Goal: Communication & Community: Answer question/provide support

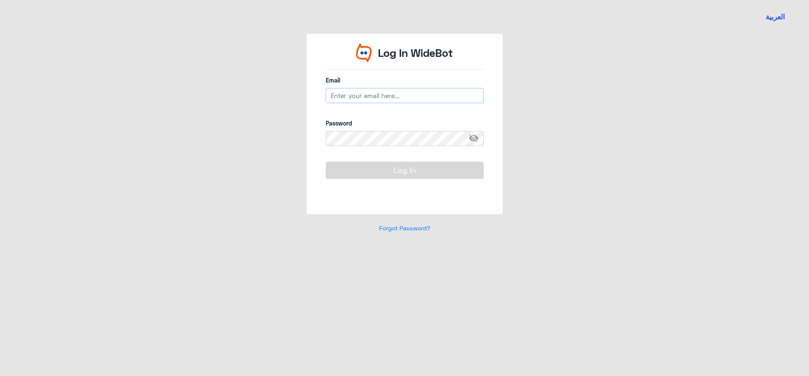
type input "[EMAIL_ADDRESS][DOMAIN_NAME]"
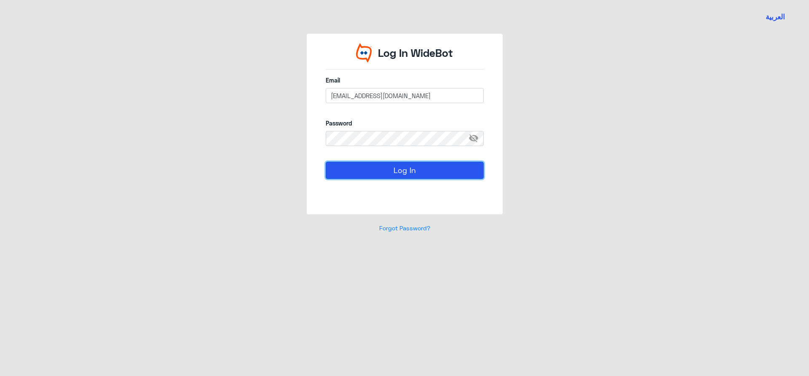
click at [415, 175] on button "Log In" at bounding box center [405, 170] width 158 height 17
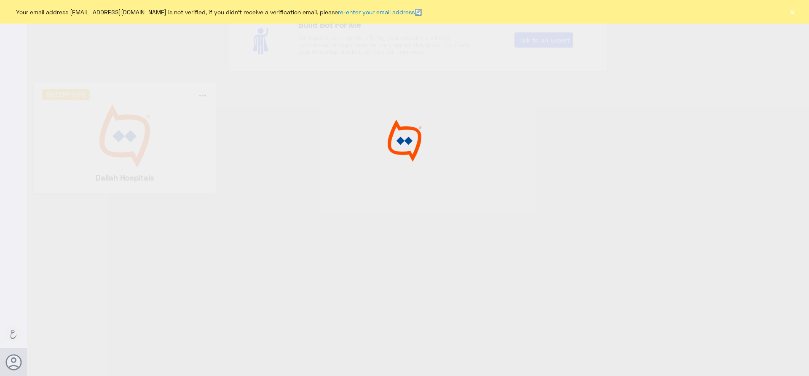
click at [415, 175] on div at bounding box center [404, 189] width 809 height 379
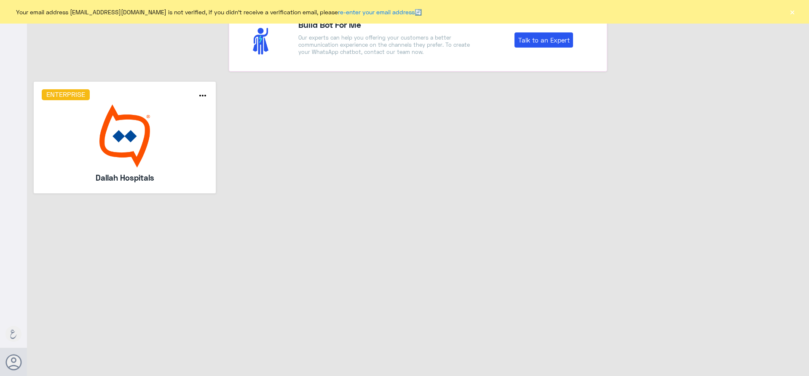
click at [151, 124] on img at bounding box center [125, 135] width 166 height 63
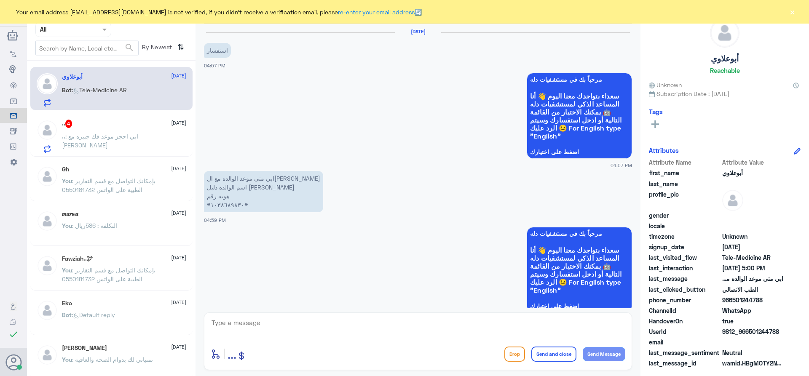
scroll to position [290, 0]
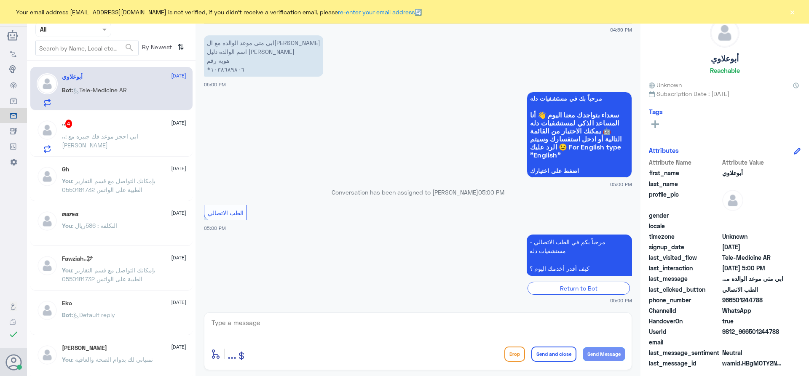
click at [126, 142] on p ".. : ابي احجز موعد فك جبيره مع [PERSON_NAME]" at bounding box center [109, 142] width 95 height 21
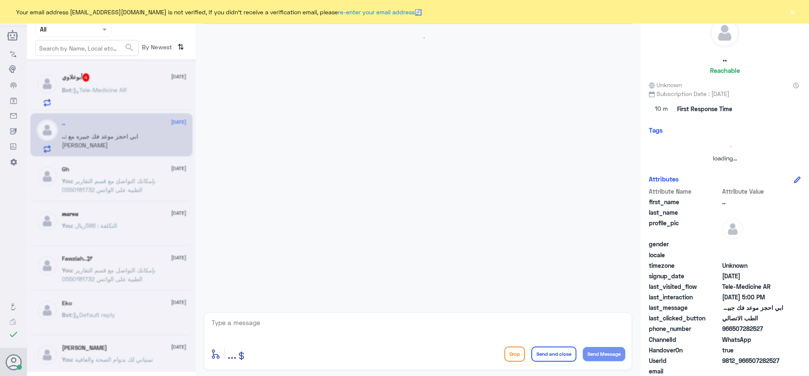
scroll to position [138, 0]
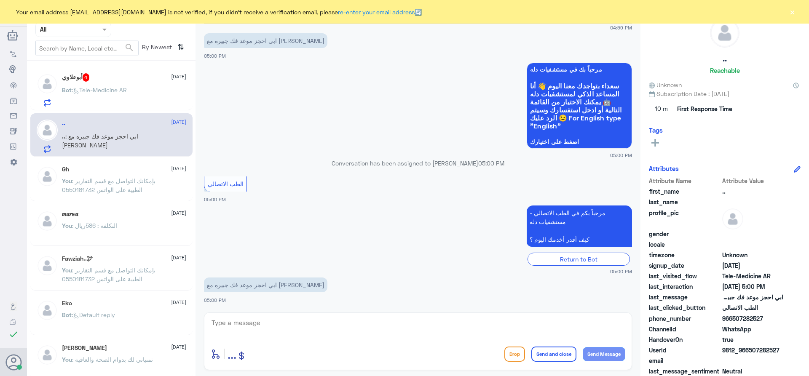
click at [277, 326] on textarea at bounding box center [418, 327] width 414 height 21
click at [438, 329] on textarea at bounding box center [418, 327] width 414 height 21
type textarea "l"
type textarea "f"
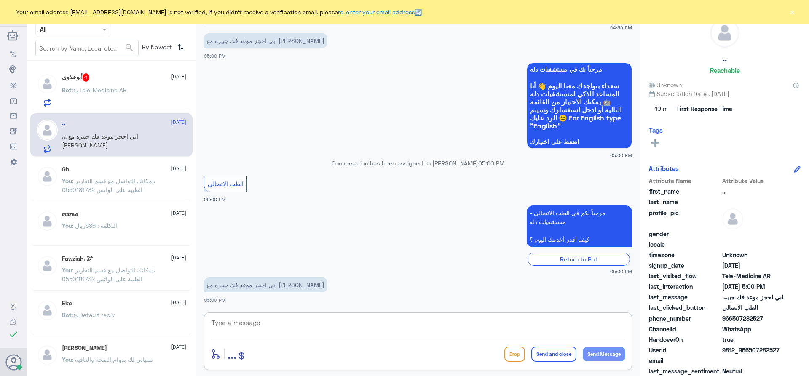
type textarea "f"
click at [584, 304] on div "[DATE] السلام عليكم 04:59 PM مرحباً بك في مستشفيات دله سعداء بتواجدك معنا [DATE…" at bounding box center [418, 166] width 436 height 284
click at [586, 328] on textarea at bounding box center [418, 327] width 414 height 21
type textarea "f"
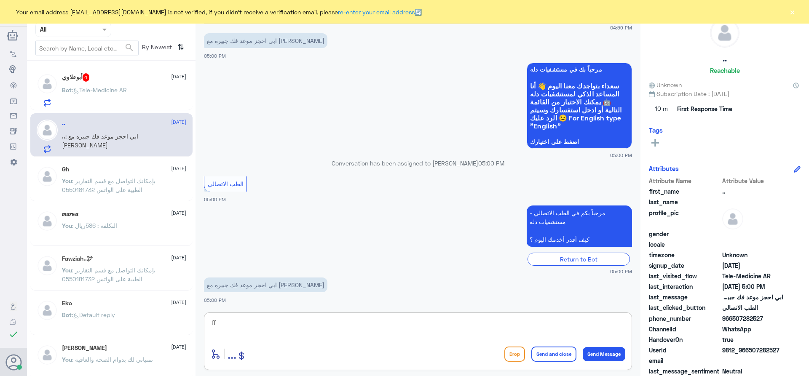
type textarea "f"
click at [599, 317] on textarea at bounding box center [418, 327] width 414 height 21
click at [331, 331] on textarea at bounding box center [418, 327] width 414 height 21
type textarea "مرحبا معك [PERSON_NAME] من الطب الاتصالي"
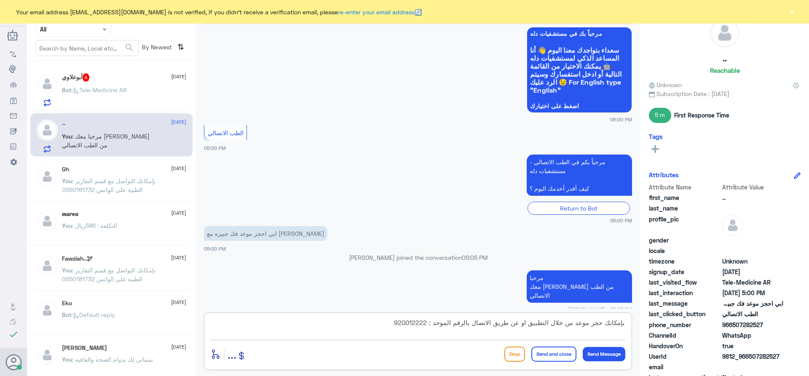
type textarea "بإمكانك حجز موعد من خلال التطبيق او عن طريق الاتصال بالرقم الموحد : 920012222"
click at [567, 351] on button "Send and close" at bounding box center [553, 354] width 45 height 15
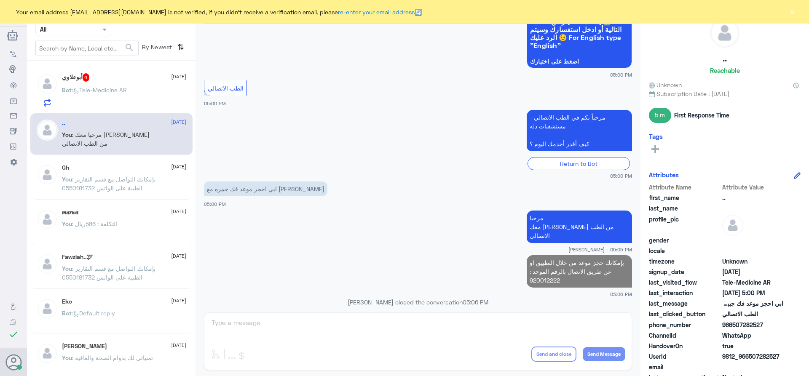
click at [144, 95] on div "Bot : Tele-Medicine AR" at bounding box center [124, 97] width 124 height 19
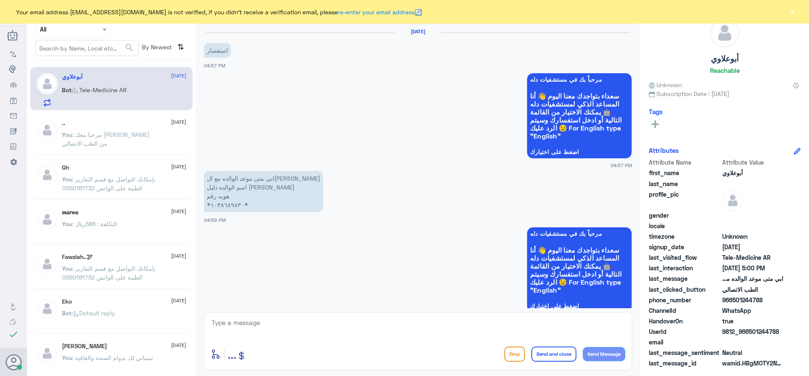
scroll to position [290, 0]
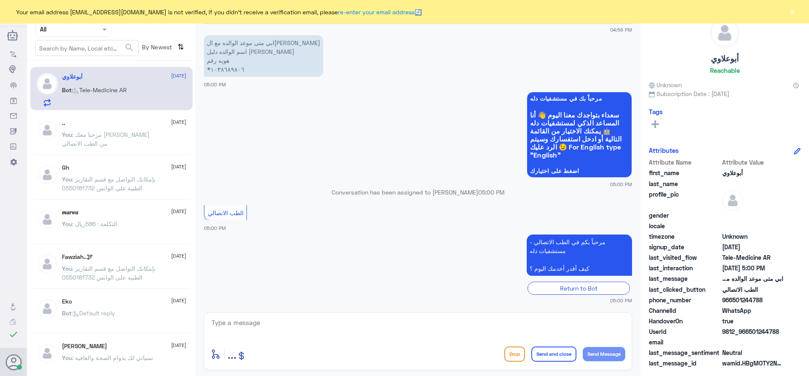
click at [388, 327] on textarea at bounding box center [418, 327] width 414 height 21
type textarea "مرحبا معك [PERSON_NAME] من الطب الاتصالي"
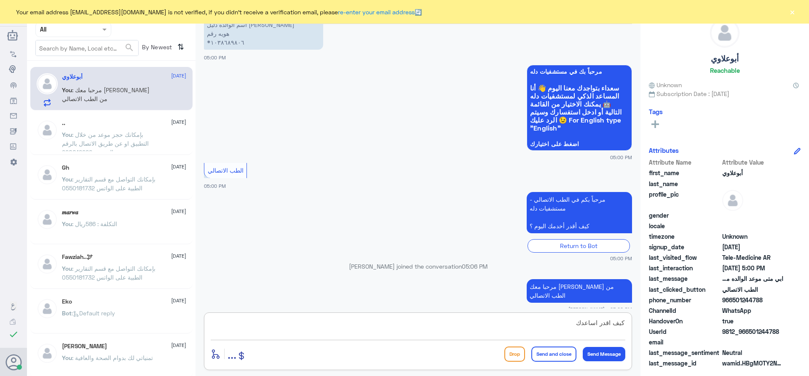
type textarea "كيف اقدر اساعدك ؟"
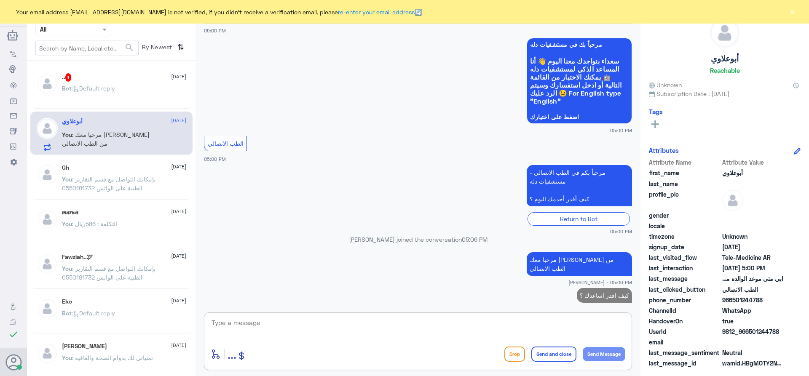
click at [99, 78] on div ".. 1 [DATE]" at bounding box center [124, 77] width 124 height 8
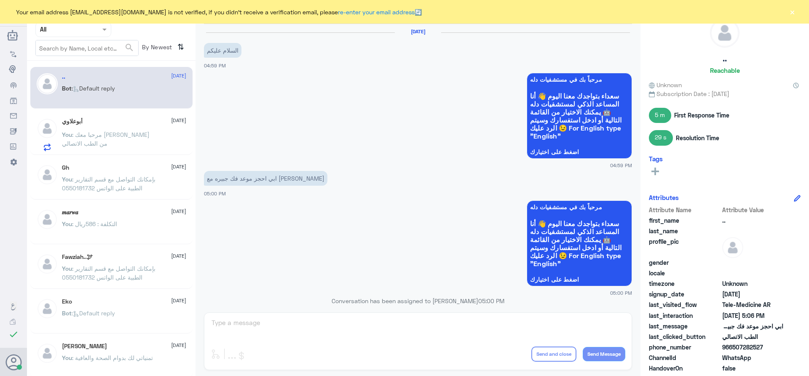
scroll to position [377, 0]
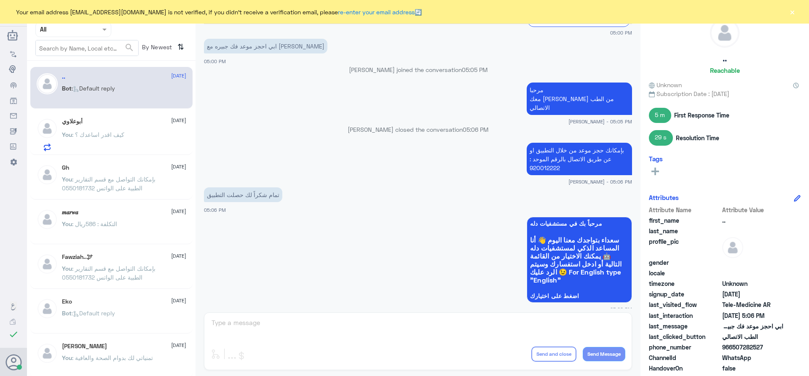
click at [793, 14] on button "×" at bounding box center [792, 12] width 8 height 8
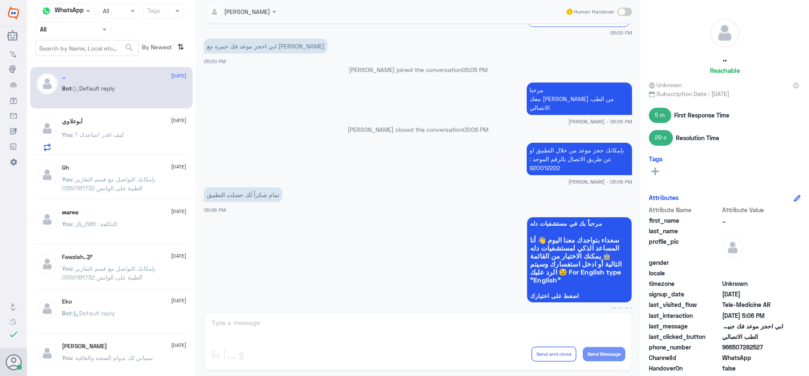
click at [388, 331] on div "[PERSON_NAME] Human Handover [DATE] السلام عليكم 04:59 PM مرحباً بك في مستشفيات…" at bounding box center [417, 189] width 445 height 379
click at [627, 12] on span at bounding box center [624, 12] width 15 height 8
click at [0, 0] on input "checkbox" at bounding box center [0, 0] width 0 height 0
click at [456, 321] on textarea at bounding box center [418, 327] width 414 height 21
type textarea "العفو وتمنياتنا لك بدوام الصحة والعافية"
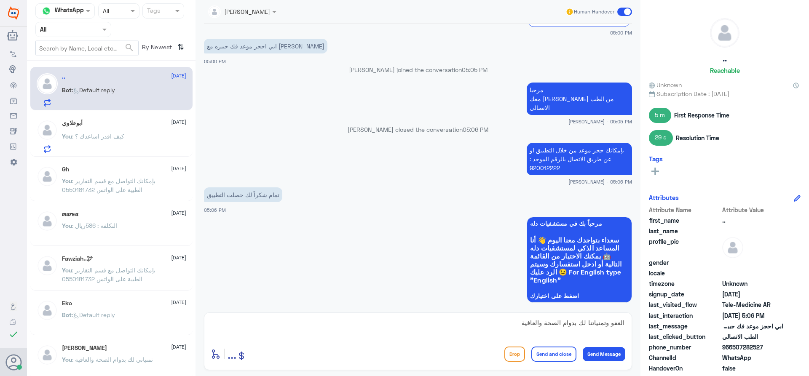
click at [554, 360] on button "Send and close" at bounding box center [553, 354] width 45 height 15
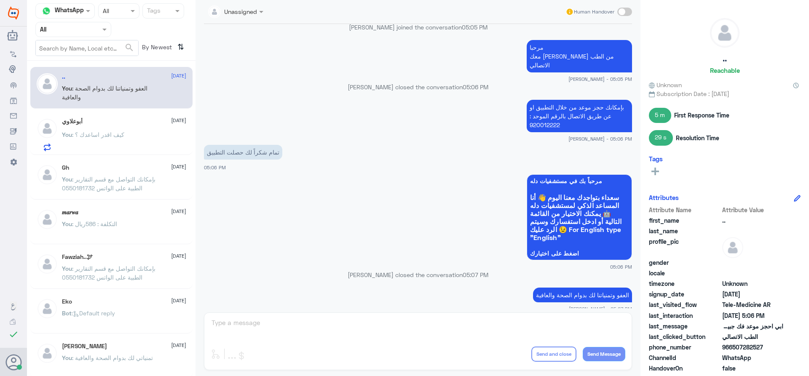
click at [123, 122] on div "أبوعلاوي [DATE]" at bounding box center [124, 121] width 124 height 7
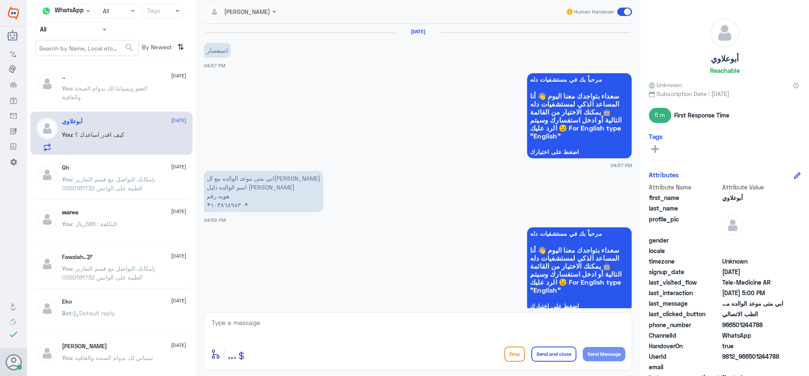
scroll to position [359, 0]
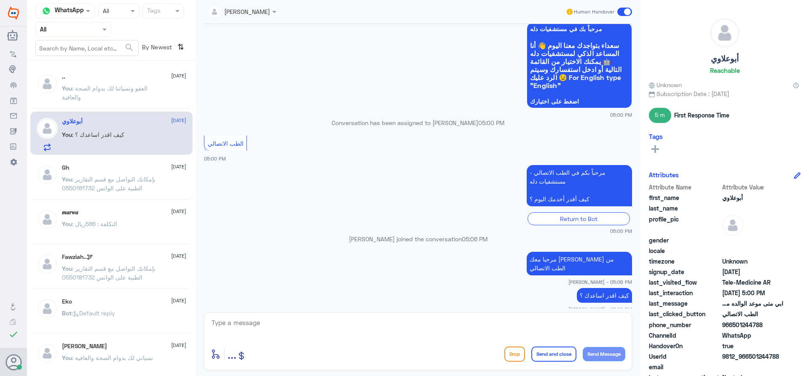
click at [145, 96] on p "You : العفو وتمنياتنا لك بدوام الصحة والعافية" at bounding box center [109, 94] width 95 height 21
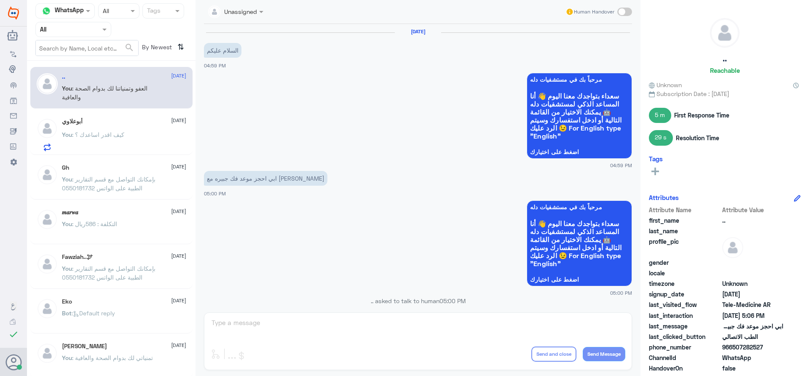
scroll to position [419, 0]
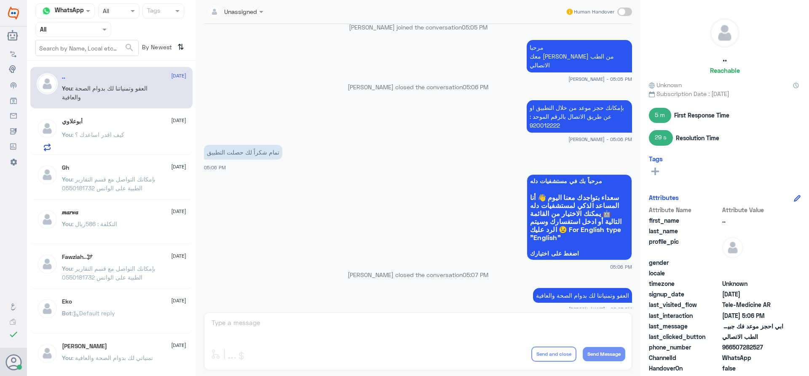
click at [157, 128] on div "[PERSON_NAME] [DATE] You : كيف اقدر اساعدك ؟" at bounding box center [124, 134] width 124 height 33
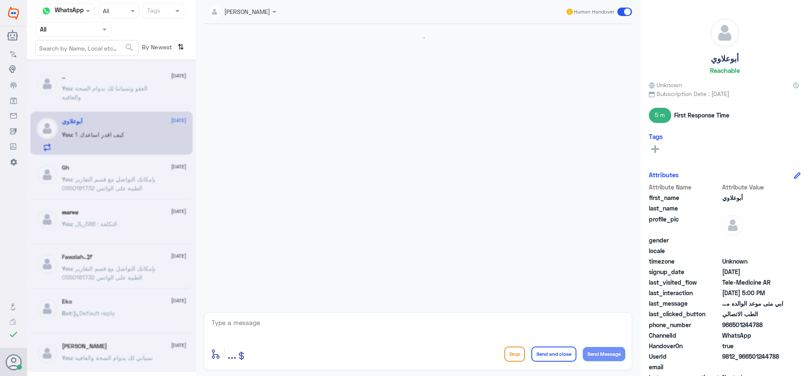
scroll to position [359, 0]
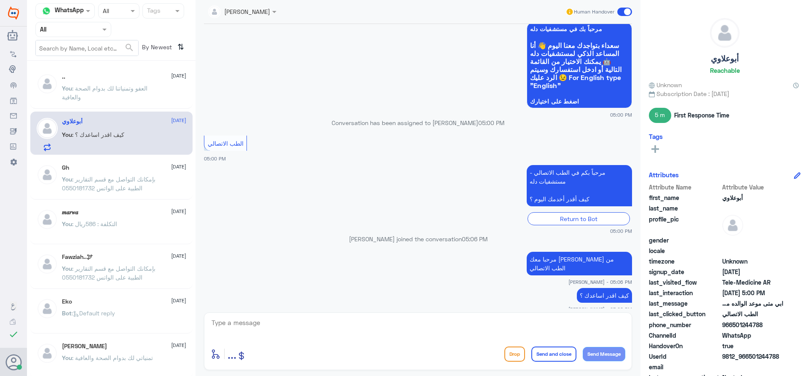
click at [624, 12] on span at bounding box center [624, 12] width 15 height 8
click at [0, 0] on input "checkbox" at bounding box center [0, 0] width 0 height 0
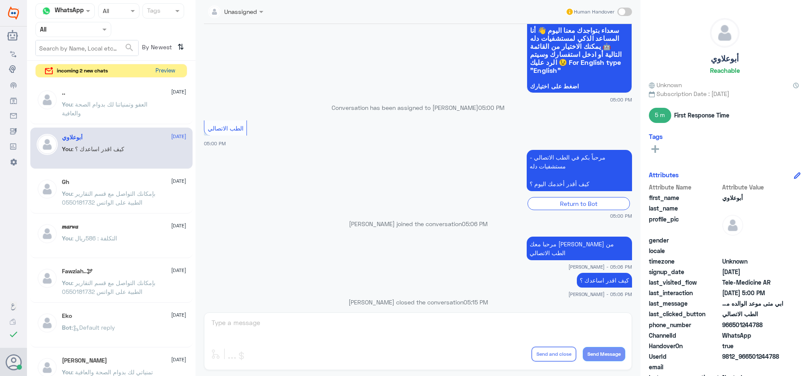
click at [164, 71] on button "Preview" at bounding box center [165, 70] width 26 height 13
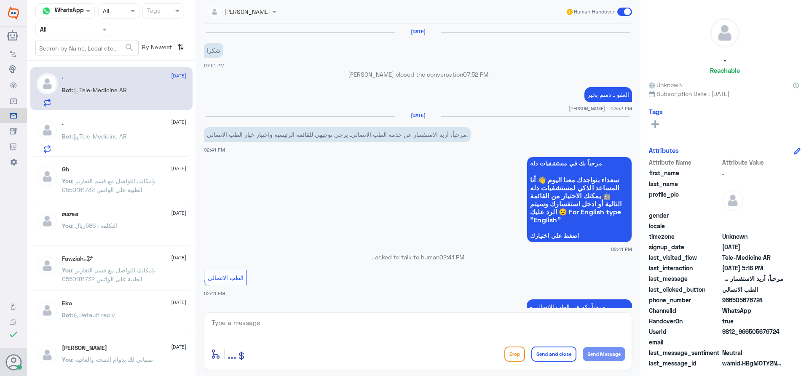
scroll to position [440, 0]
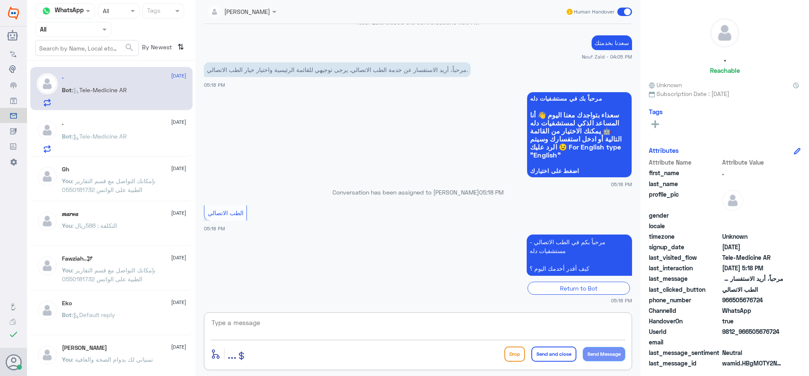
click at [322, 330] on textarea at bounding box center [418, 327] width 414 height 21
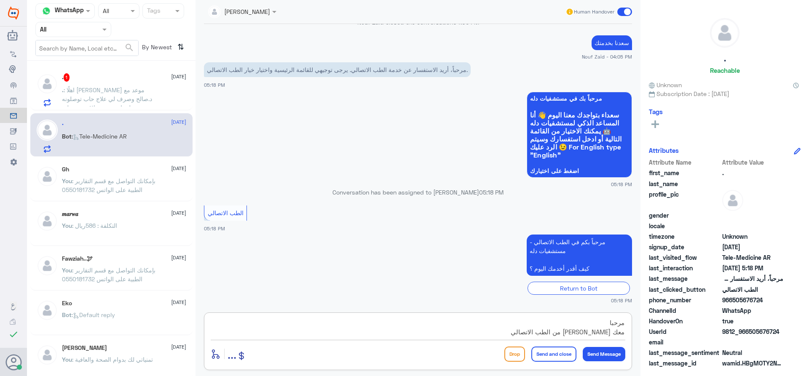
type textarea "مرحبا معك [PERSON_NAME] من الطب الاتصالي"
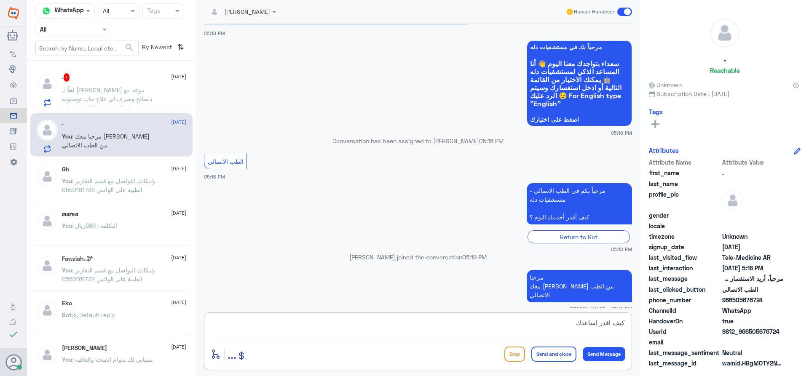
type textarea "كيف اقدر اساعدك"
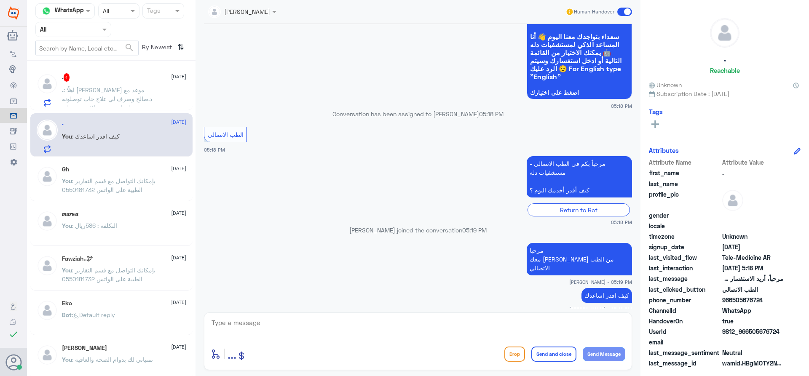
click at [112, 96] on span ": اهلًا [PERSON_NAME] موعد مع د.صالح وصرف لي علاج حاب توصلونه لي او توجهونه لاق…" at bounding box center [107, 103] width 90 height 34
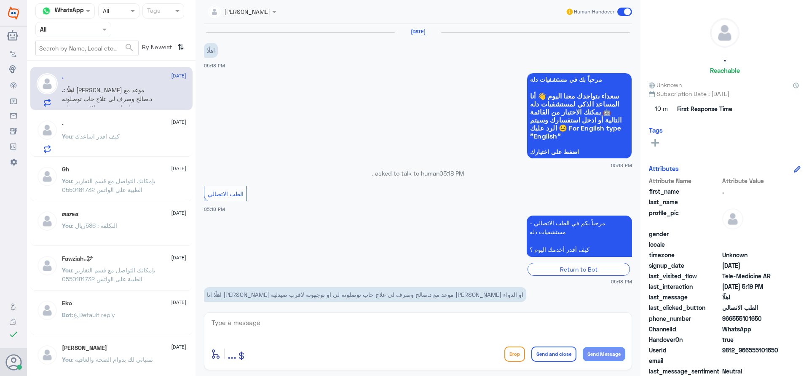
scroll to position [10, 0]
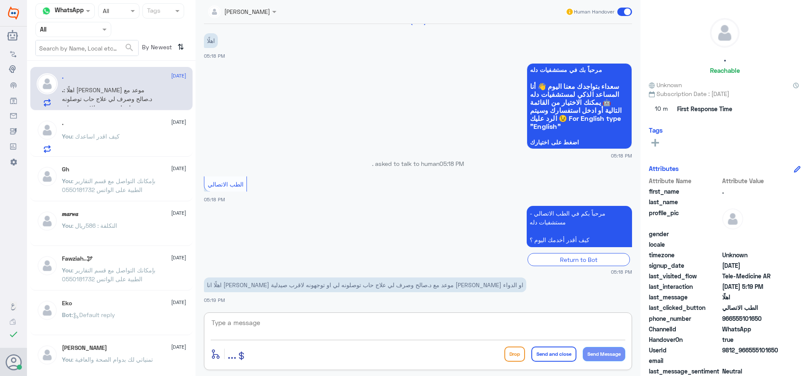
click at [446, 321] on textarea at bounding box center [418, 327] width 414 height 21
type textarea "مرحبا معك [PERSON_NAME] من الطب الاتصالي"
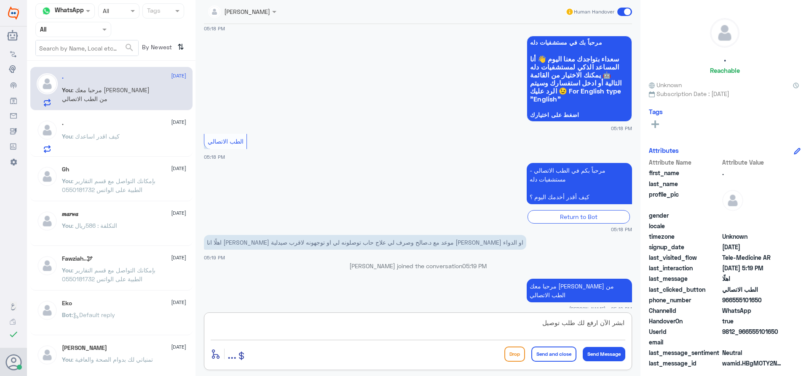
type textarea "ابشر الآن ارفع لك طلب توصيل"
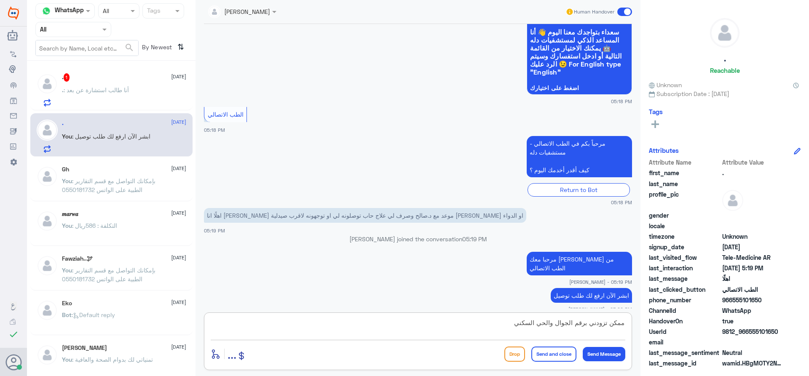
type textarea "ممكن تزودني برقم الجوال والحي السكني"
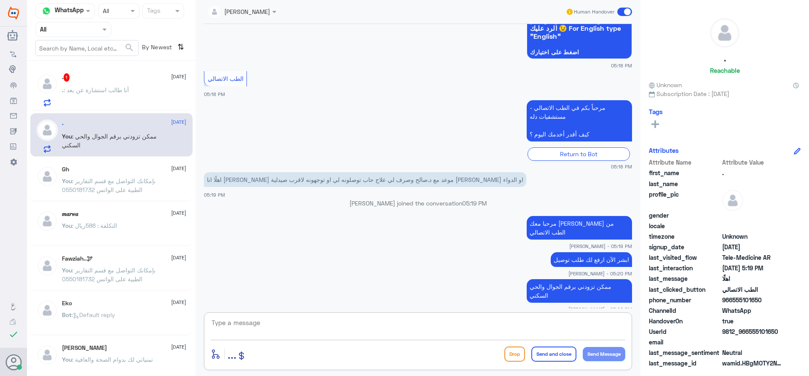
click at [131, 94] on div ". : أنا طالب استشارة عن بعد" at bounding box center [124, 97] width 124 height 19
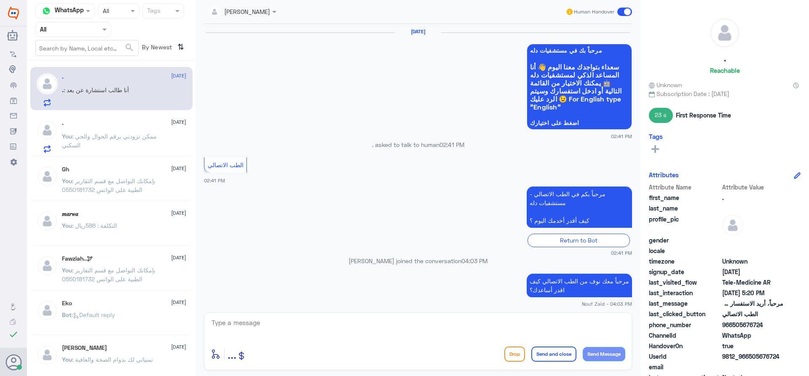
scroll to position [435, 0]
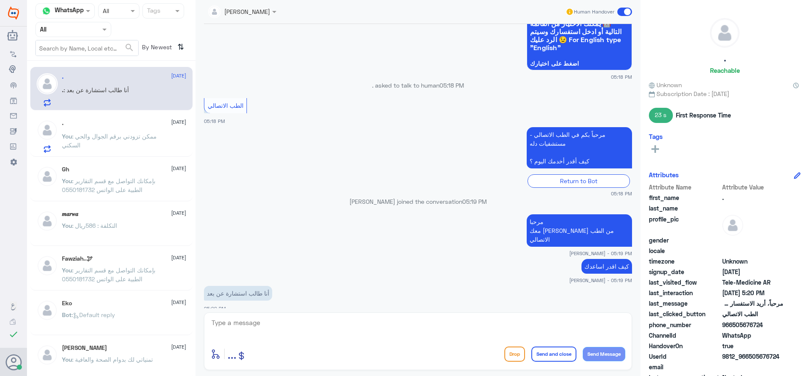
click at [381, 329] on textarea at bounding box center [418, 327] width 414 height 21
type textarea "ت"
type textarea "استشارة فورية ؟"
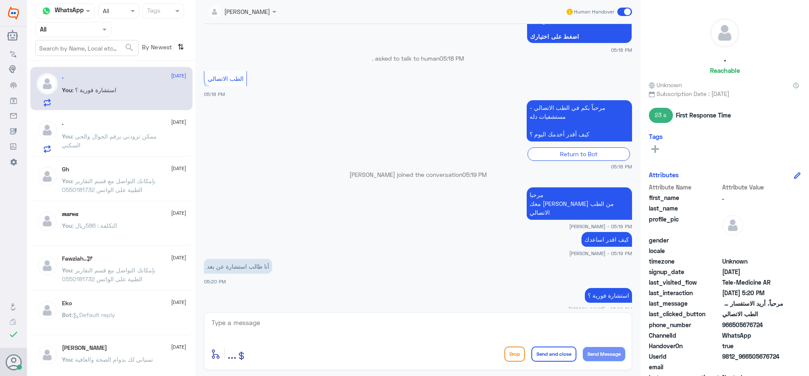
drag, startPoint x: 761, startPoint y: 324, endPoint x: 733, endPoint y: 329, distance: 28.5
click at [733, 329] on span "966505676724" at bounding box center [752, 325] width 61 height 9
copy span "505676724"
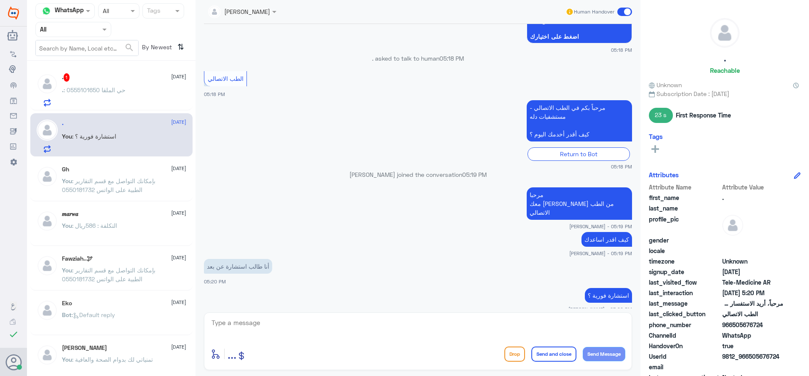
click at [123, 83] on div ". 1 [DATE] . : 0555101650 [GEOGRAPHIC_DATA]" at bounding box center [124, 89] width 124 height 33
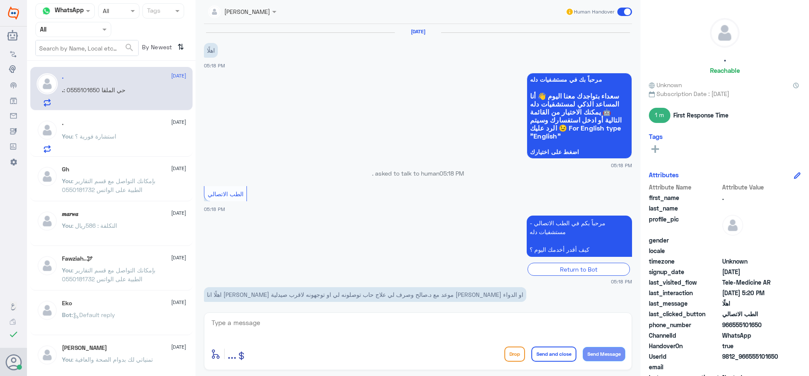
scroll to position [153, 0]
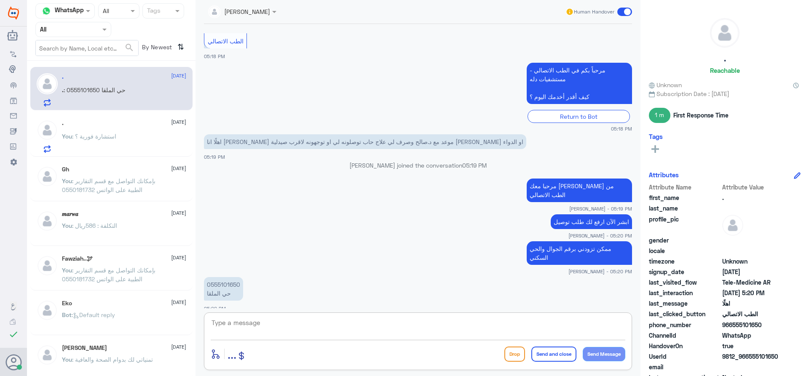
click at [387, 319] on textarea at bounding box center [418, 327] width 414 height 21
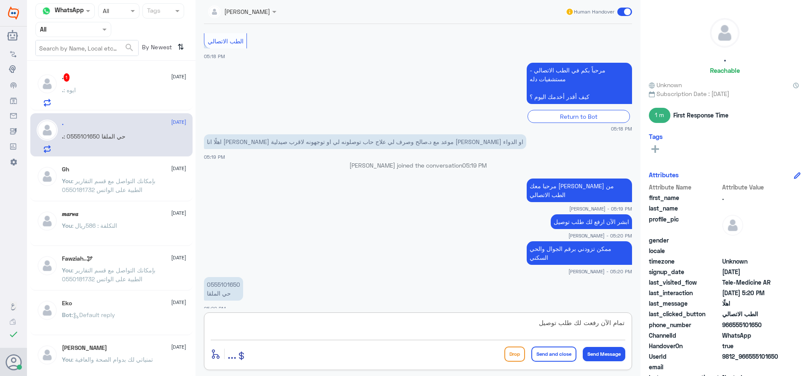
type textarea "تمام الآن رفعت لك طلب توصيل"
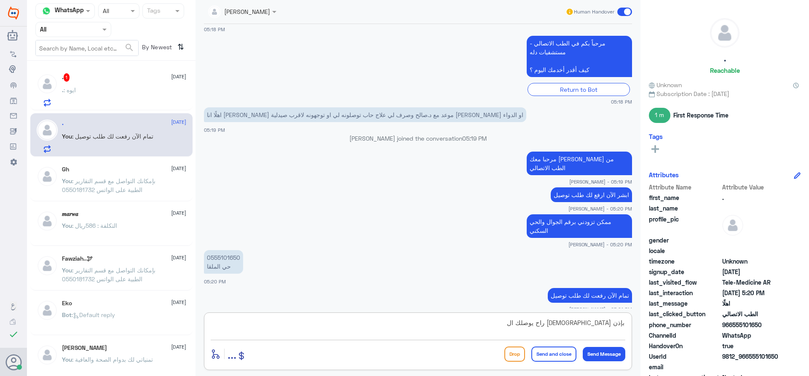
scroll to position [208, 0]
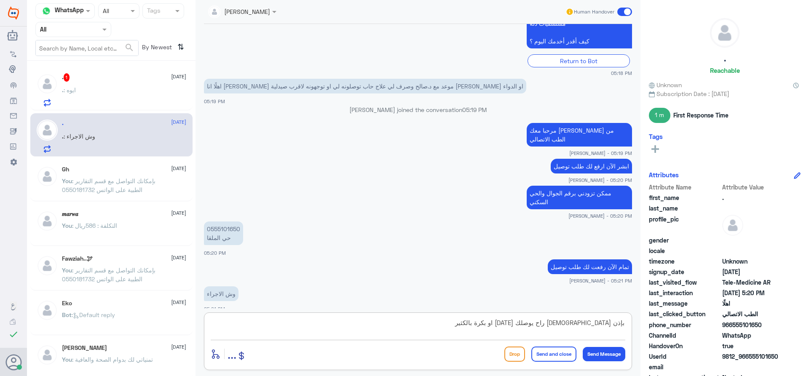
type textarea "بإذن [DEMOGRAPHIC_DATA] راح يوصلك [DATE] او بكرة بالكثير"
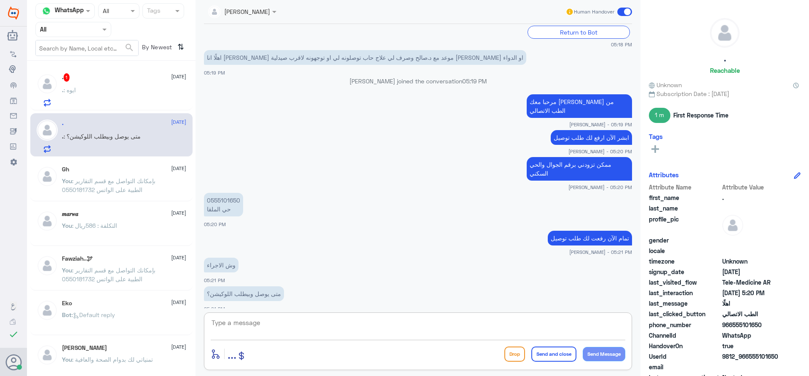
scroll to position [265, 0]
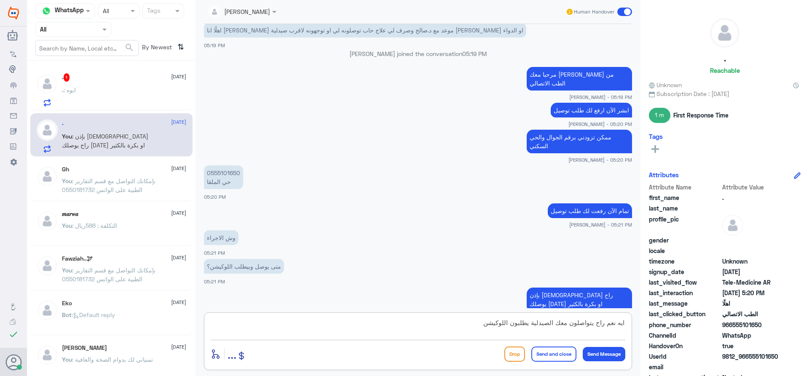
type textarea "ايه نعم راح يتواصلون معك الصيدلية يطلبون اللوكيشن"
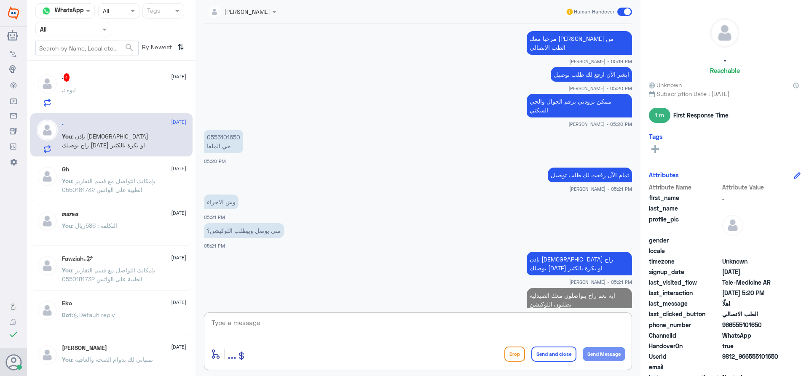
click at [130, 87] on div ". 1 [DATE] . : ايوه" at bounding box center [124, 89] width 124 height 33
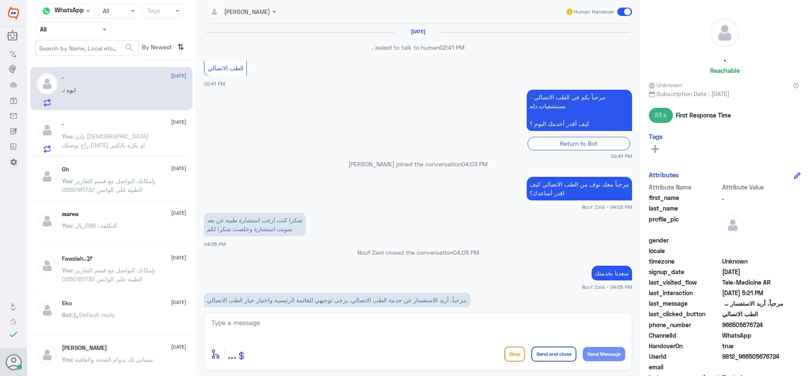
scroll to position [393, 0]
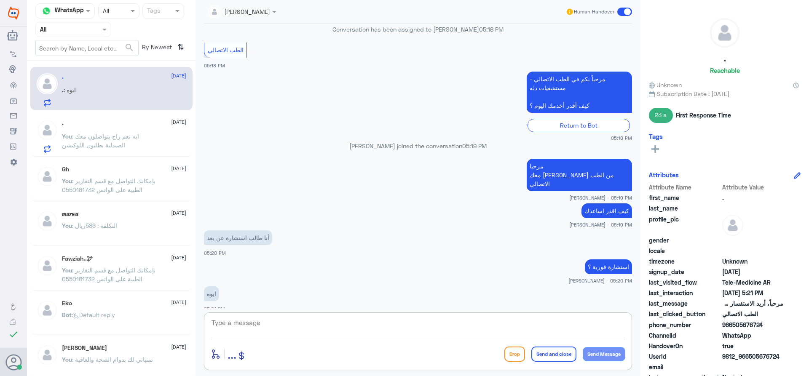
click at [285, 328] on textarea at bounding box center [418, 327] width 414 height 21
type textarea "تمام هل حصل فيه اشكالية ؟"
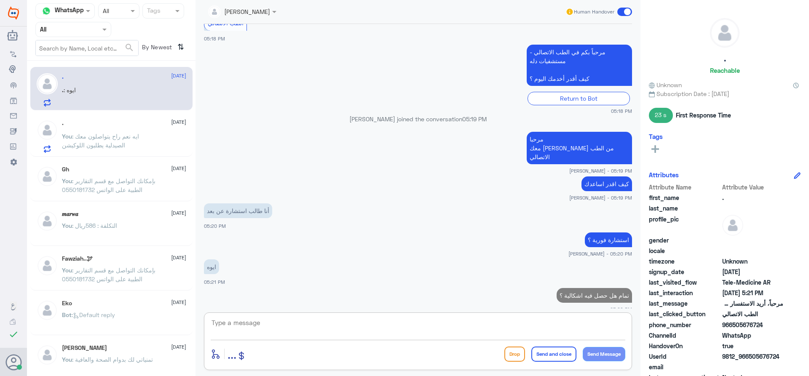
click at [131, 123] on div ". [DATE]" at bounding box center [124, 123] width 124 height 7
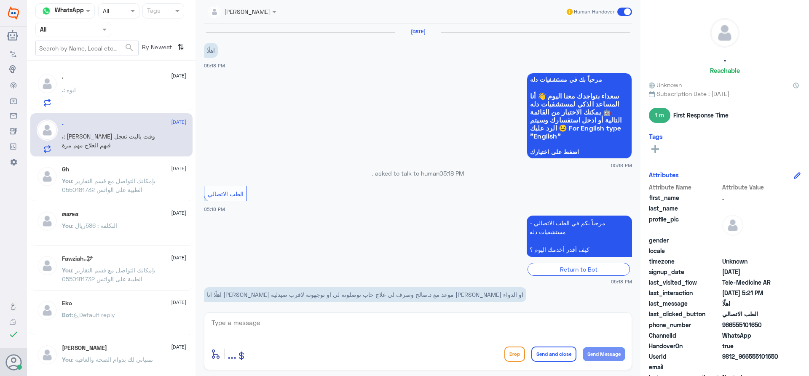
scroll to position [358, 0]
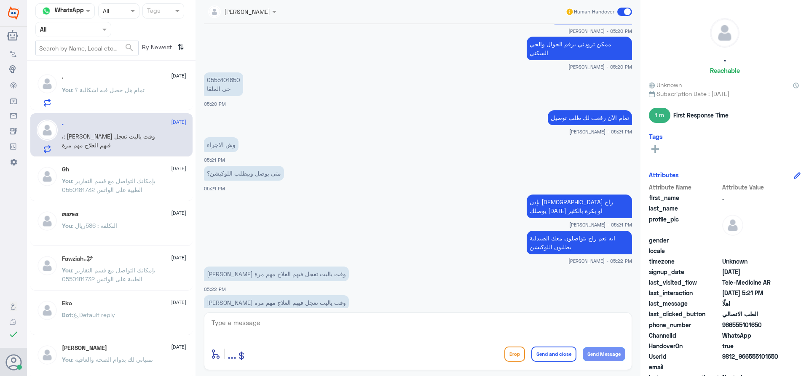
click at [341, 318] on textarea at bounding box center [418, 327] width 414 height 21
type textarea "ا"
type textarea "بإذن الله"
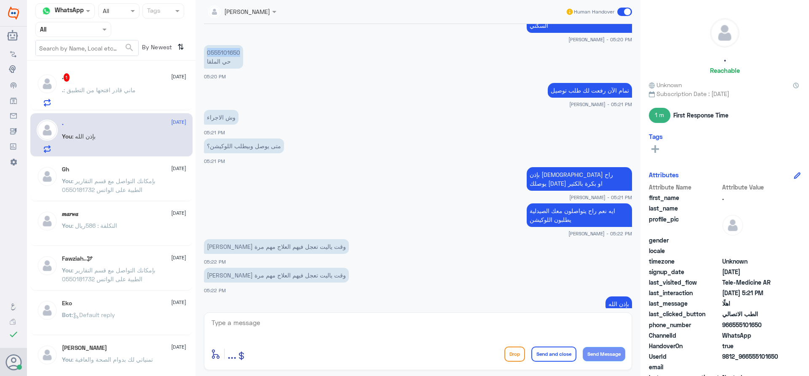
drag, startPoint x: 238, startPoint y: 44, endPoint x: 207, endPoint y: 42, distance: 31.7
click at [207, 45] on p "0555101650 حي الملقا" at bounding box center [223, 57] width 39 height 24
copy p "0555101650"
click at [401, 328] on textarea at bounding box center [418, 327] width 414 height 21
drag, startPoint x: 762, startPoint y: 326, endPoint x: 732, endPoint y: 328, distance: 30.0
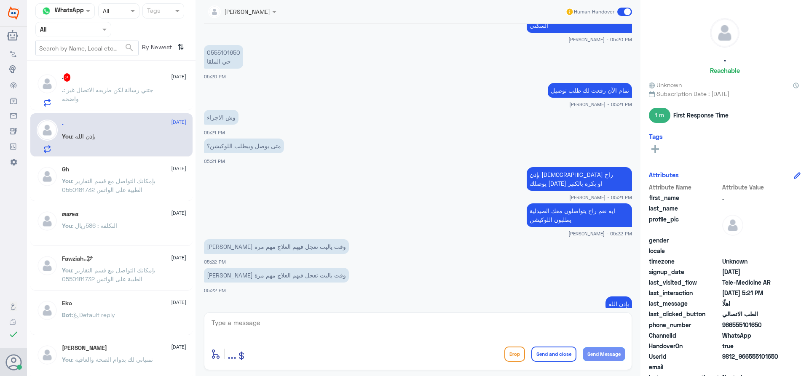
click at [732, 328] on span "966555101650" at bounding box center [752, 325] width 61 height 9
copy span "555101650"
click at [88, 86] on p ". : جتني رسالة لكن طريقه الاتصال غير واضحه" at bounding box center [109, 96] width 95 height 21
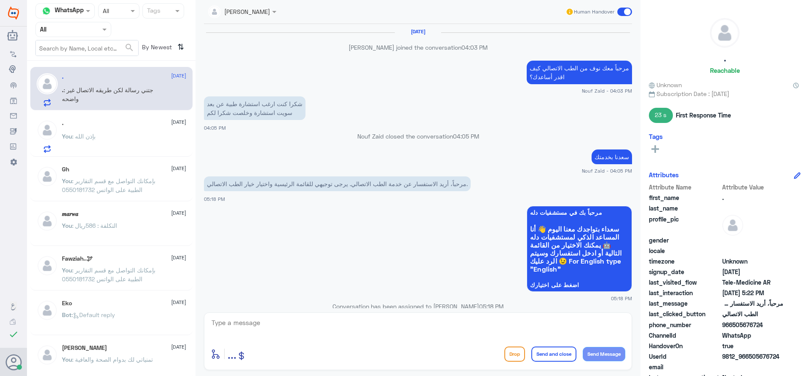
scroll to position [362, 0]
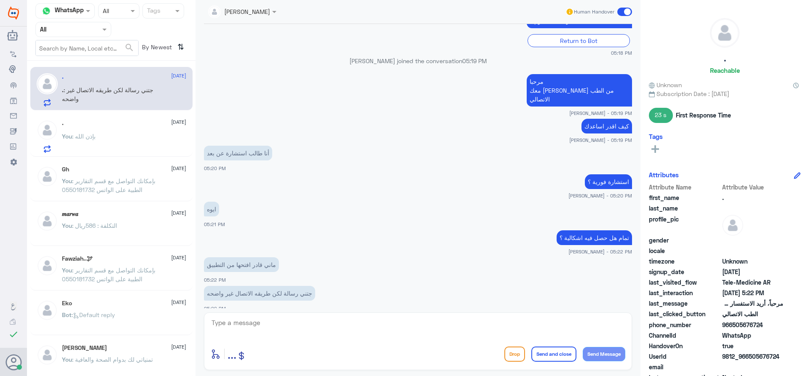
click at [367, 320] on textarea at bounding box center [418, 327] width 414 height 21
type textarea "ممكن تزودني برقم الملف او الهوية ؟"
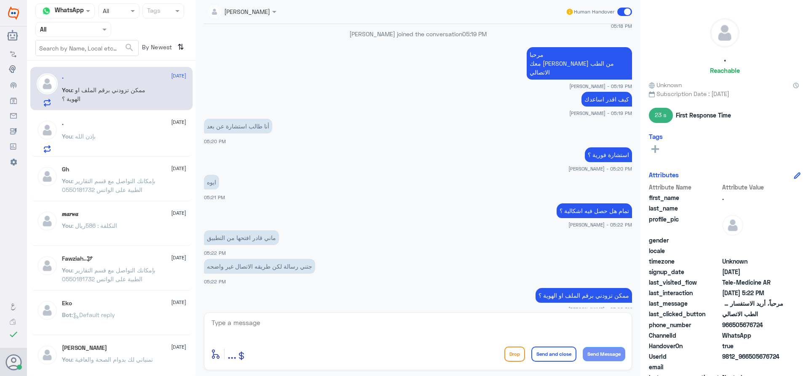
drag, startPoint x: 764, startPoint y: 324, endPoint x: 733, endPoint y: 325, distance: 31.2
click at [733, 325] on span "966505676724" at bounding box center [752, 325] width 61 height 9
copy span "505676724"
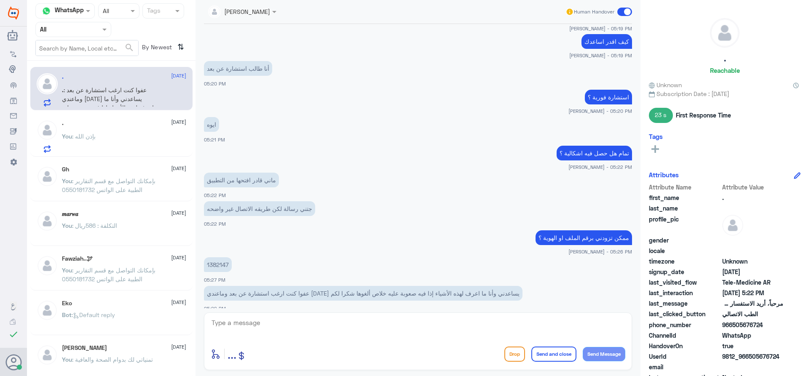
click at [342, 328] on textarea at bounding box center [418, 327] width 414 height 21
type textarea "الرقم الموحد : 920012222 لحجز المواعيد"
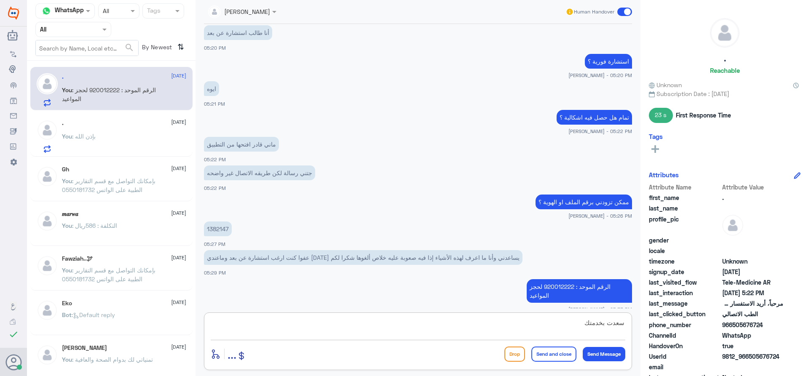
type textarea "سعدت بخدمتك"
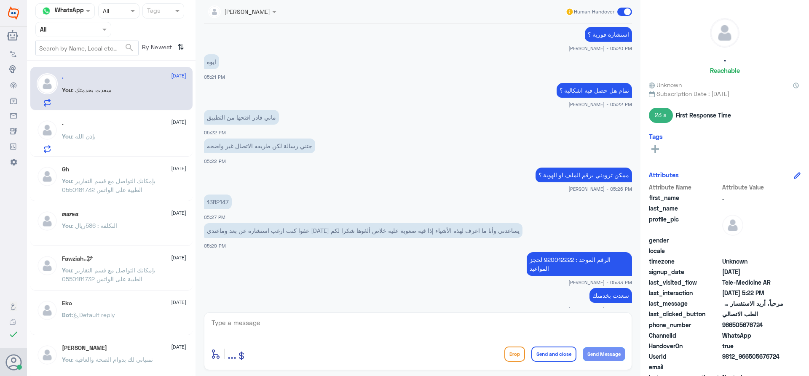
click at [617, 11] on span at bounding box center [624, 12] width 15 height 8
click at [0, 0] on input "checkbox" at bounding box center [0, 0] width 0 height 0
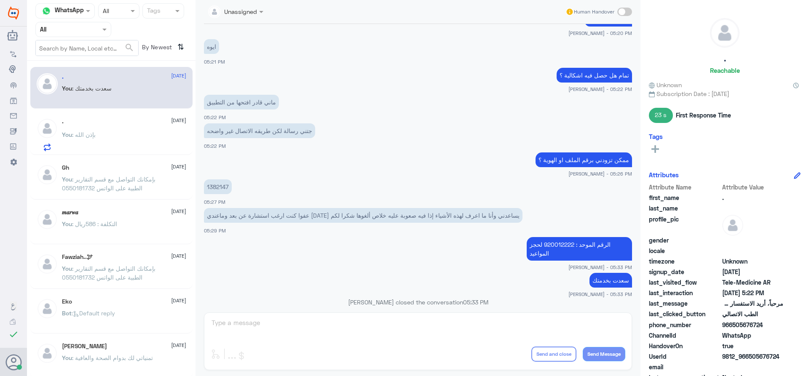
click at [82, 124] on div ". [DATE]" at bounding box center [124, 121] width 124 height 7
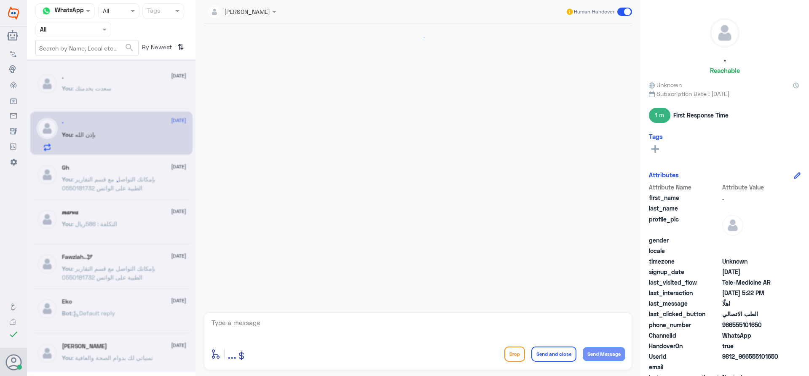
scroll to position [356, 0]
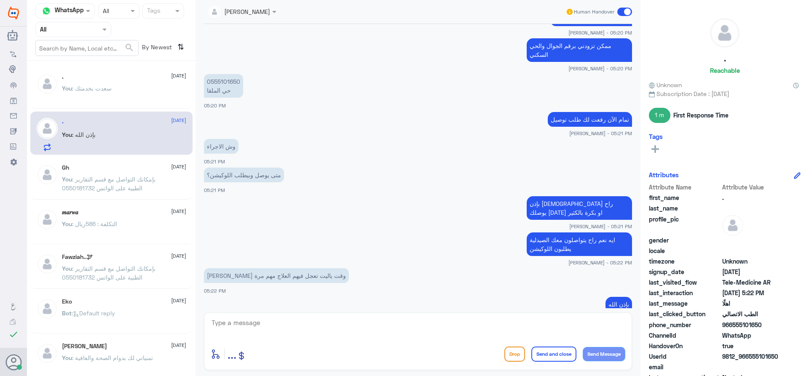
click at [623, 10] on span at bounding box center [624, 12] width 15 height 8
click at [0, 0] on input "checkbox" at bounding box center [0, 0] width 0 height 0
